Goal: Task Accomplishment & Management: Manage account settings

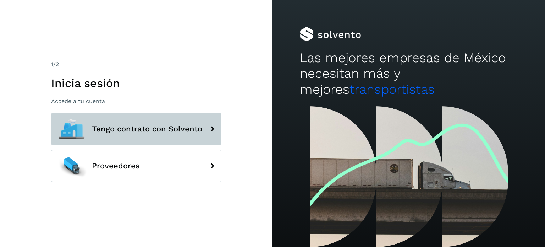
click at [172, 130] on span "Tengo contrato con Solvento" at bounding box center [147, 129] width 110 height 9
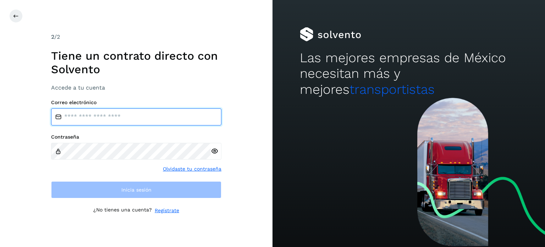
click at [145, 112] on input "email" at bounding box center [136, 116] width 170 height 17
type input "**********"
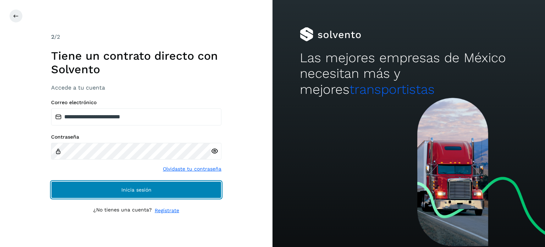
click at [153, 190] on button "Inicia sesión" at bounding box center [136, 189] width 170 height 17
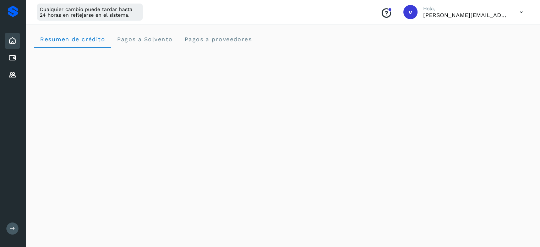
click at [518, 14] on icon at bounding box center [521, 12] width 15 height 15
click at [499, 51] on div "Cerrar sesión" at bounding box center [486, 45] width 85 height 13
